Goal: Task Accomplishment & Management: Manage account settings

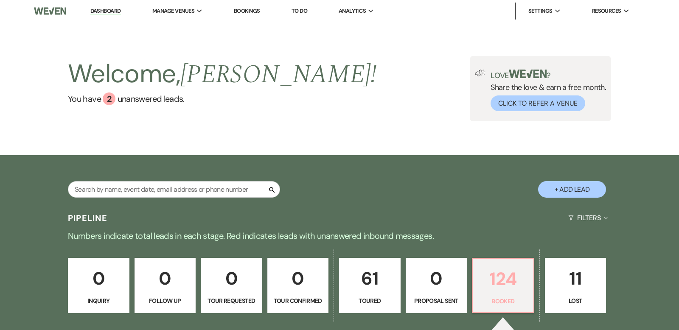
click at [499, 280] on p "124" at bounding box center [503, 279] width 50 height 28
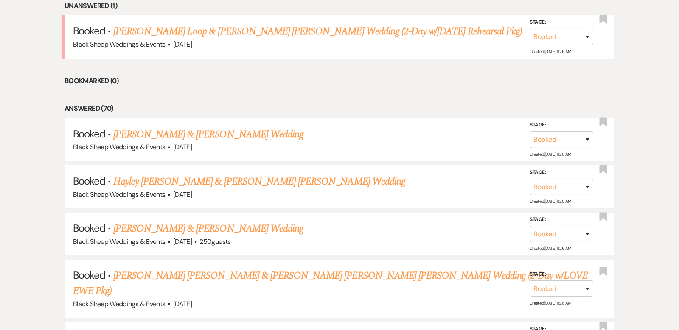
scroll to position [362, 0]
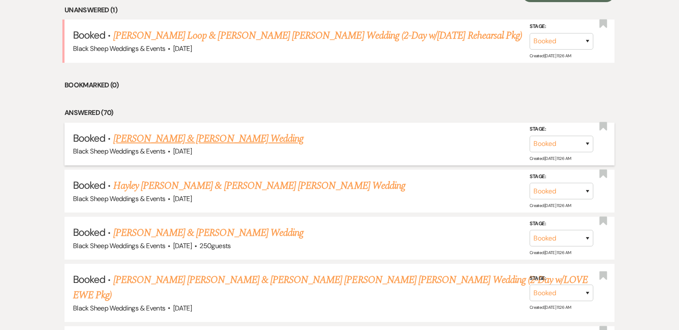
click at [198, 136] on link "[PERSON_NAME] & [PERSON_NAME] Wedding" at bounding box center [208, 138] width 190 height 15
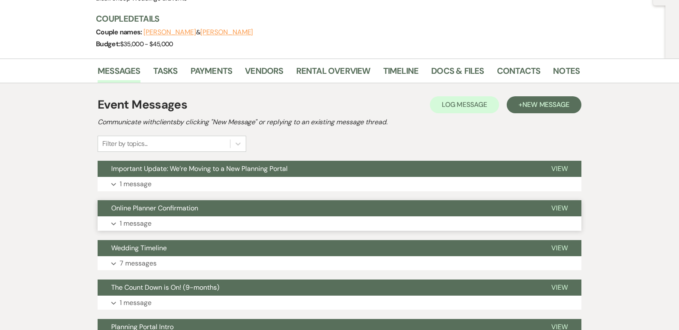
scroll to position [90, 0]
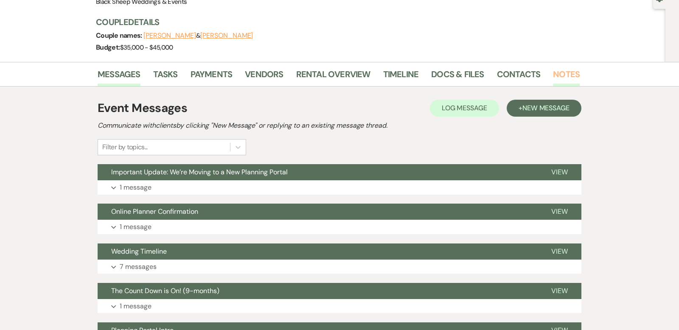
click at [558, 72] on link "Notes" at bounding box center [566, 76] width 27 height 19
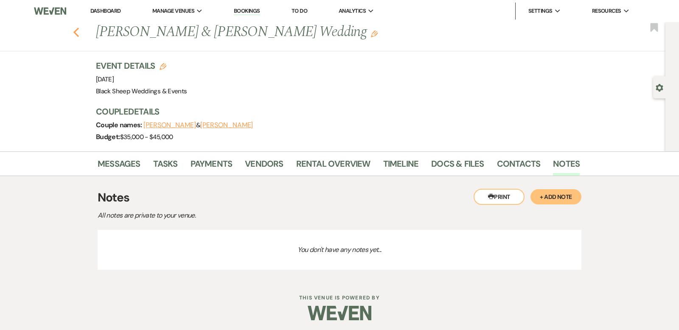
click at [76, 30] on use "button" at bounding box center [76, 32] width 6 height 9
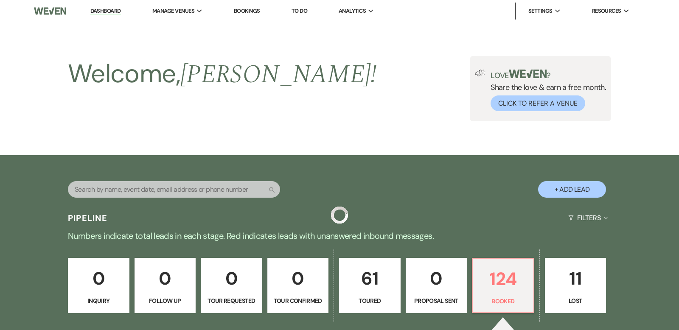
scroll to position [361, 0]
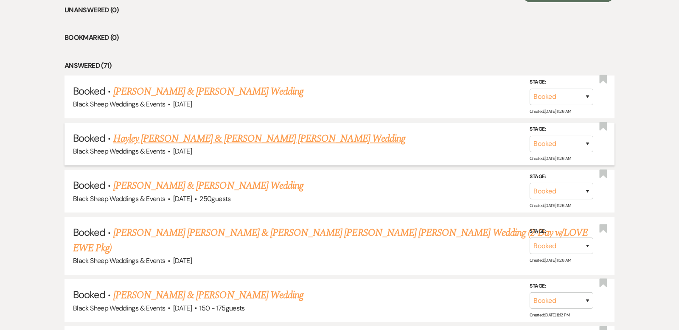
click at [196, 140] on link "Hayley [PERSON_NAME] & [PERSON_NAME] [PERSON_NAME] Wedding" at bounding box center [259, 138] width 292 height 15
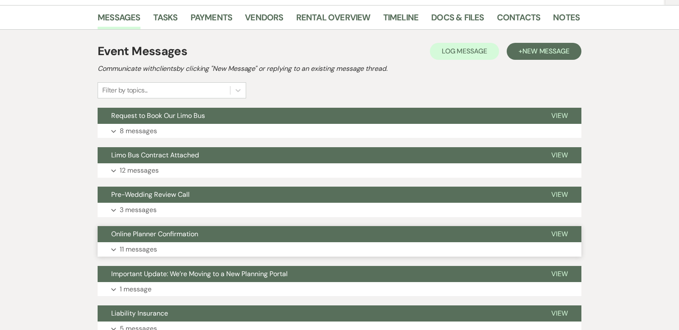
scroll to position [162, 0]
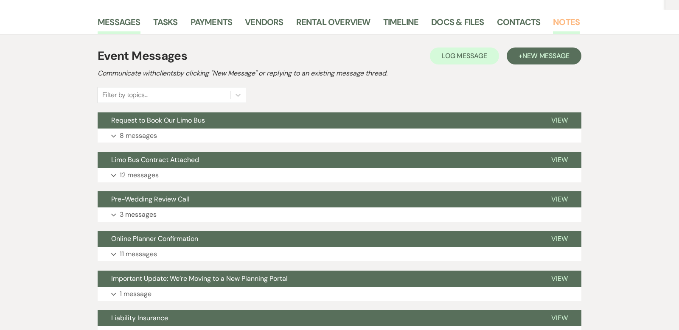
click at [566, 15] on link "Notes" at bounding box center [566, 24] width 27 height 19
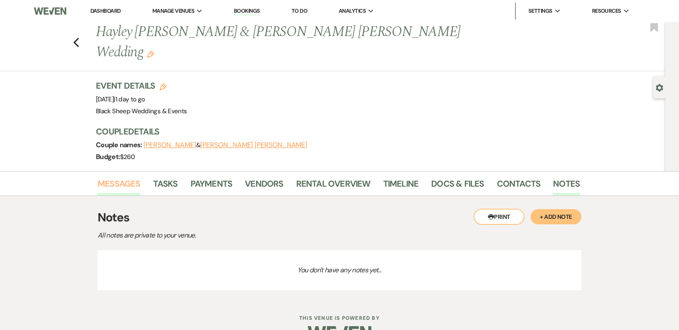
click at [120, 177] on link "Messages" at bounding box center [119, 186] width 43 height 19
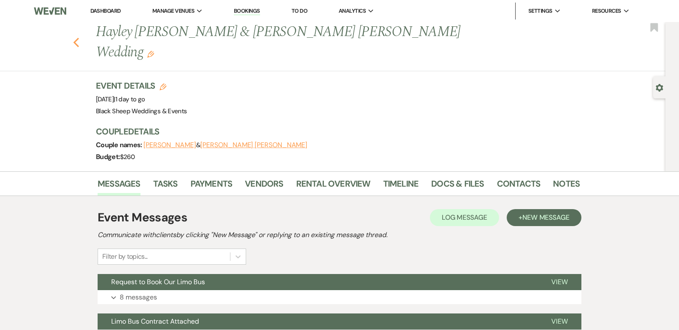
click at [76, 38] on use "button" at bounding box center [76, 42] width 6 height 9
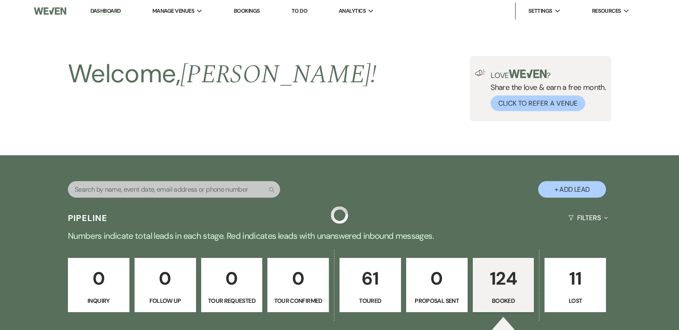
scroll to position [361, 0]
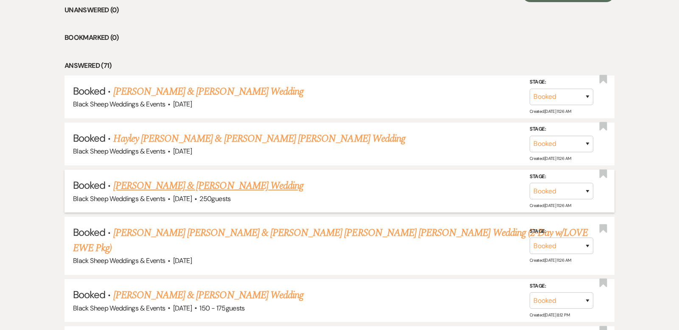
click at [196, 185] on link "[PERSON_NAME] & [PERSON_NAME] Wedding" at bounding box center [208, 185] width 190 height 15
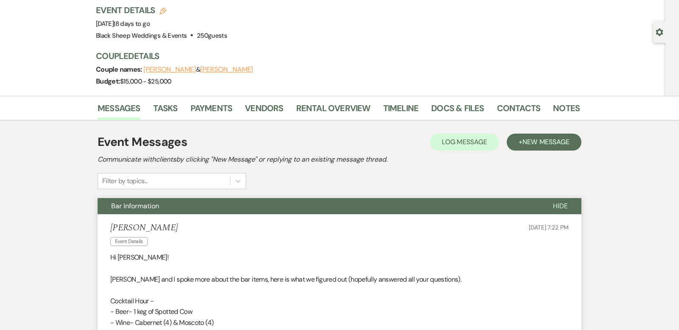
scroll to position [37, 0]
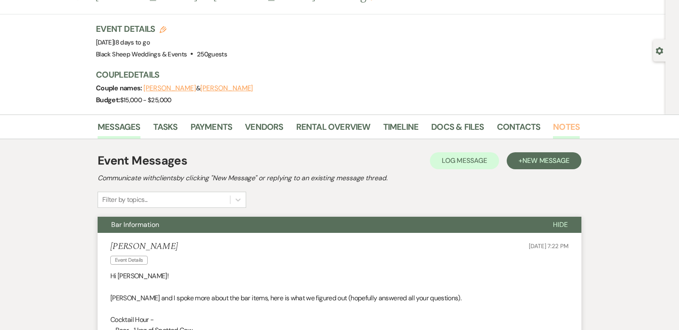
click at [565, 123] on link "Notes" at bounding box center [566, 129] width 27 height 19
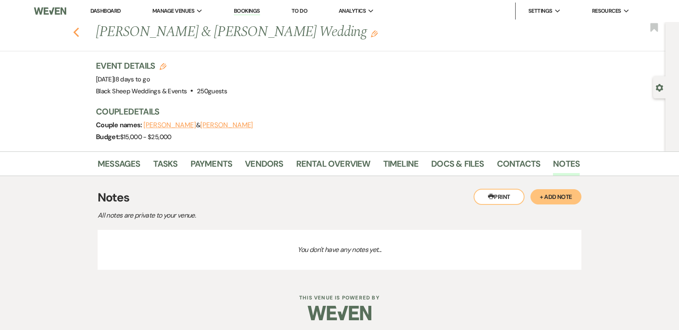
click at [76, 29] on icon "Previous" at bounding box center [76, 32] width 6 height 10
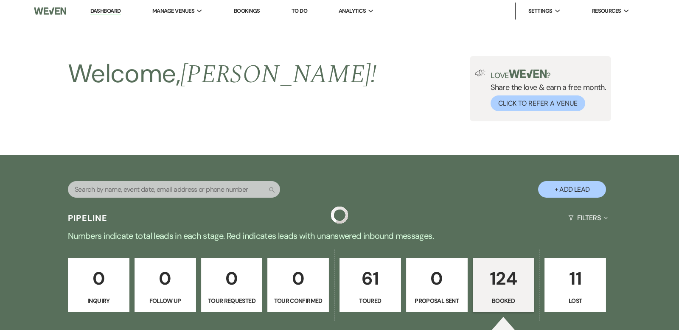
scroll to position [361, 0]
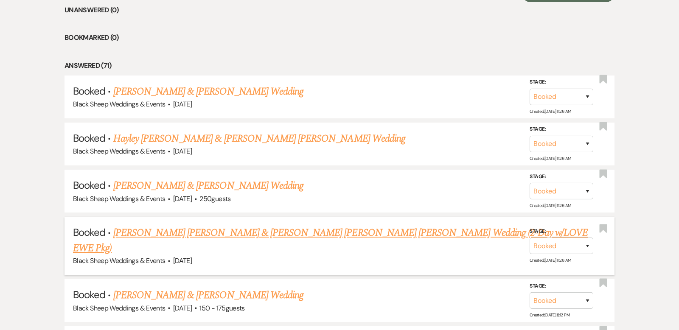
click at [192, 231] on link "[PERSON_NAME] [PERSON_NAME] & [PERSON_NAME] [PERSON_NAME] [PERSON_NAME] Wedding…" at bounding box center [330, 240] width 515 height 31
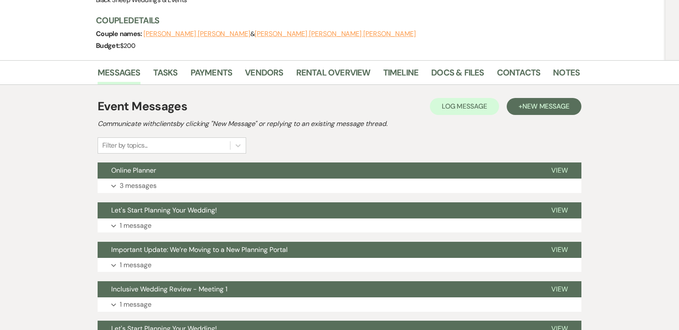
scroll to position [114, 0]
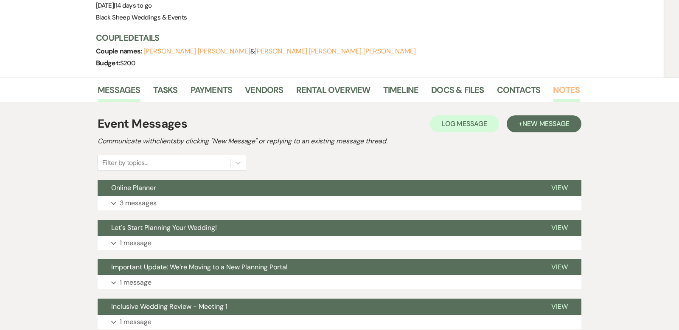
click at [560, 83] on link "Notes" at bounding box center [566, 92] width 27 height 19
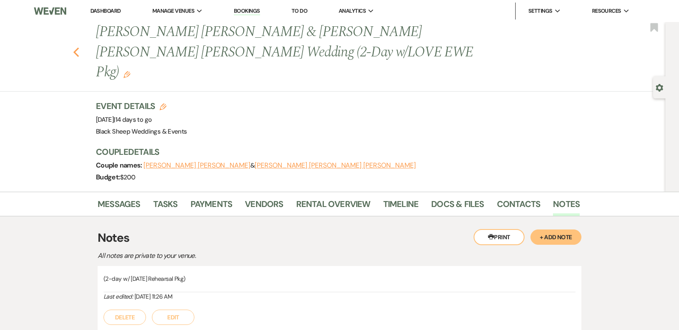
click at [75, 48] on use "button" at bounding box center [76, 52] width 6 height 9
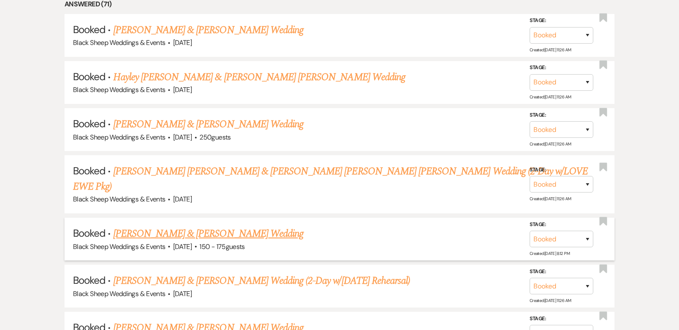
click at [171, 226] on link "[PERSON_NAME] & [PERSON_NAME] Wedding" at bounding box center [208, 233] width 190 height 15
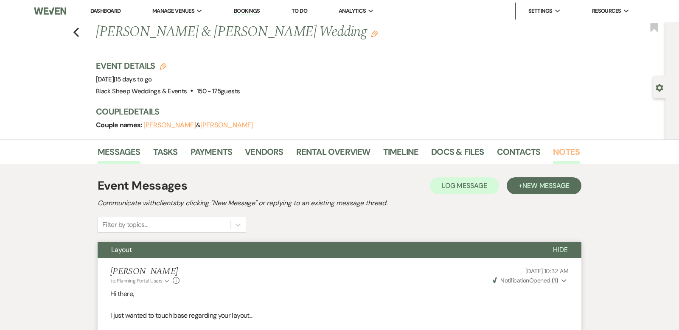
click at [563, 149] on link "Notes" at bounding box center [566, 154] width 27 height 19
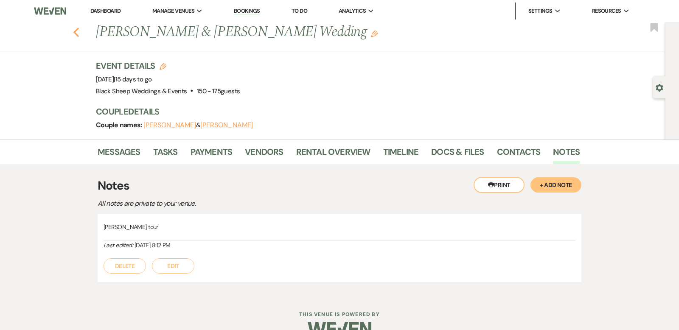
click at [75, 30] on icon "Previous" at bounding box center [76, 32] width 6 height 10
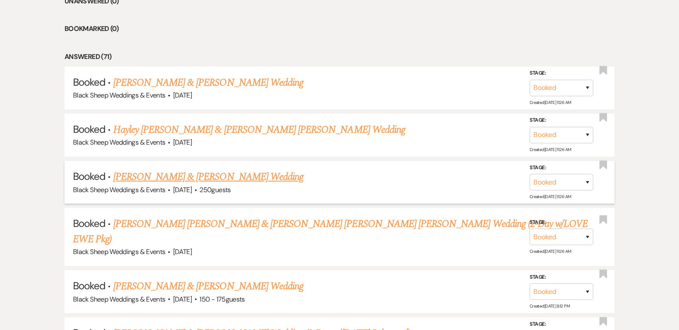
scroll to position [370, 0]
click at [157, 132] on link "Hayley [PERSON_NAME] & [PERSON_NAME] [PERSON_NAME] Wedding" at bounding box center [259, 130] width 292 height 15
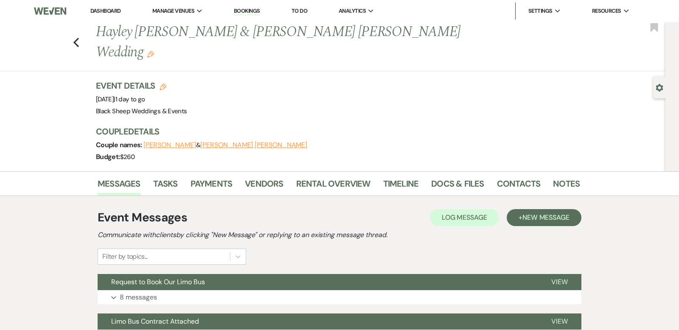
click at [110, 10] on link "Dashboard" at bounding box center [105, 10] width 31 height 7
